Goal: Information Seeking & Learning: Learn about a topic

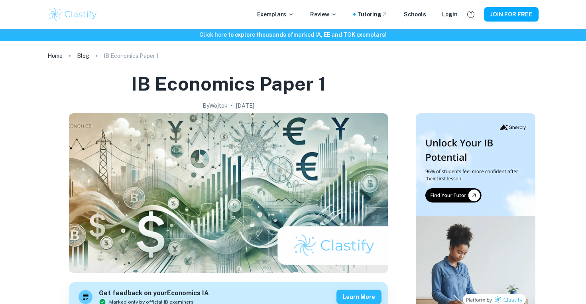
click at [61, 11] on img at bounding box center [72, 14] width 51 height 16
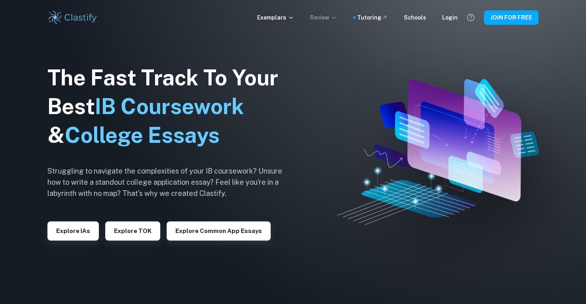
click at [335, 18] on p "Review" at bounding box center [323, 17] width 27 height 9
